Goal: Information Seeking & Learning: Learn about a topic

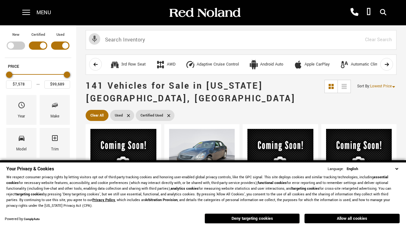
scroll to position [248, 0]
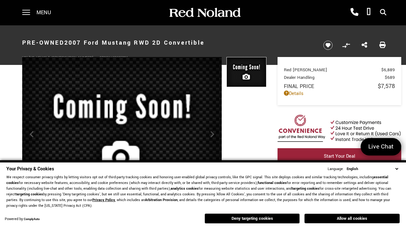
scroll to position [302, 0]
